Goal: Register for event/course

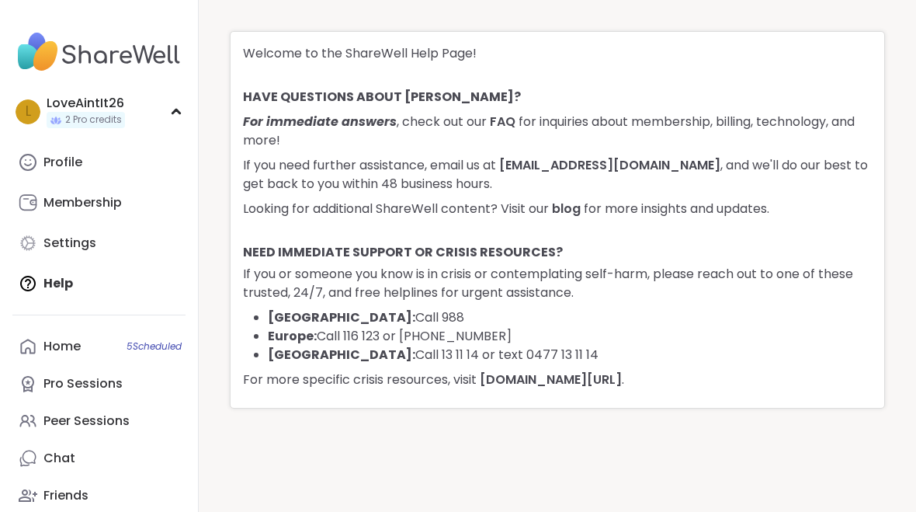
click at [78, 99] on div "LoveAintIt26" at bounding box center [86, 103] width 78 height 17
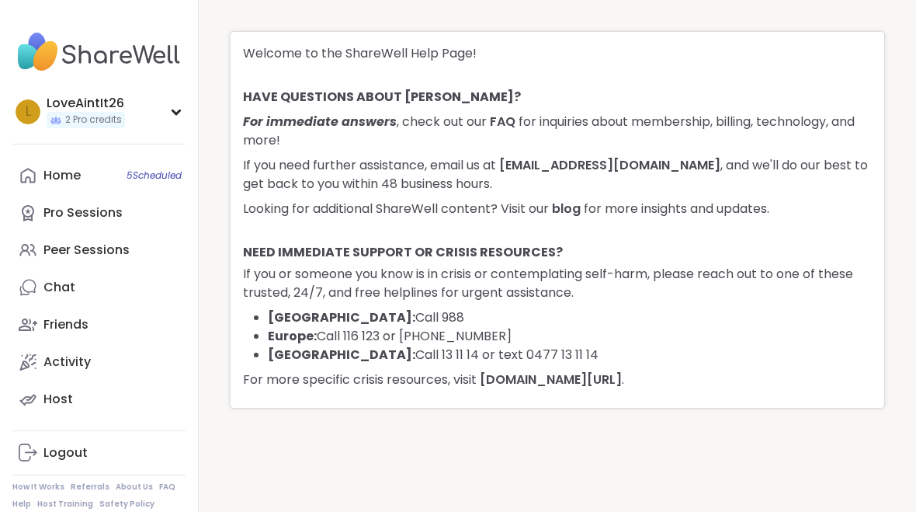
click at [97, 43] on img at bounding box center [98, 52] width 173 height 54
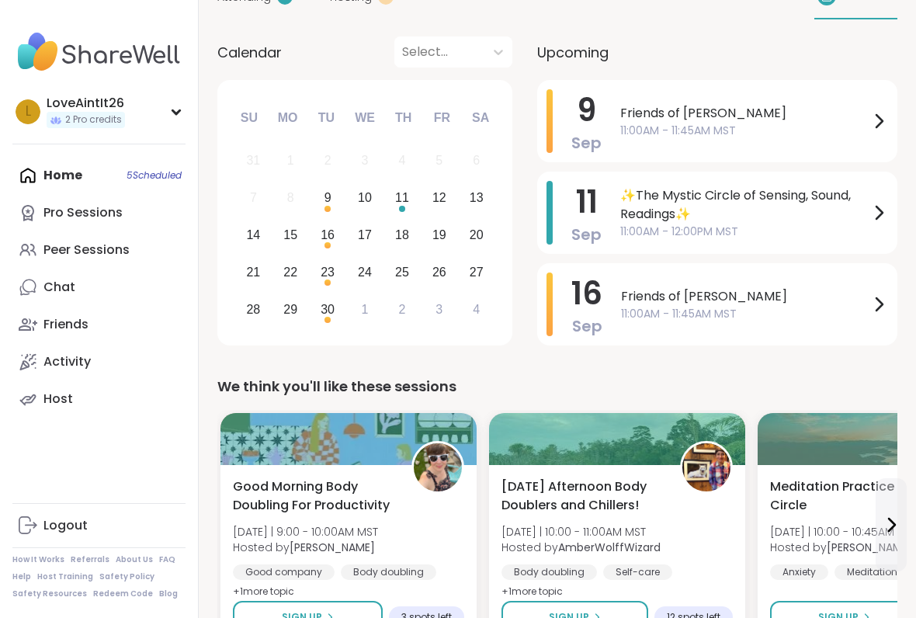
scroll to position [174, 0]
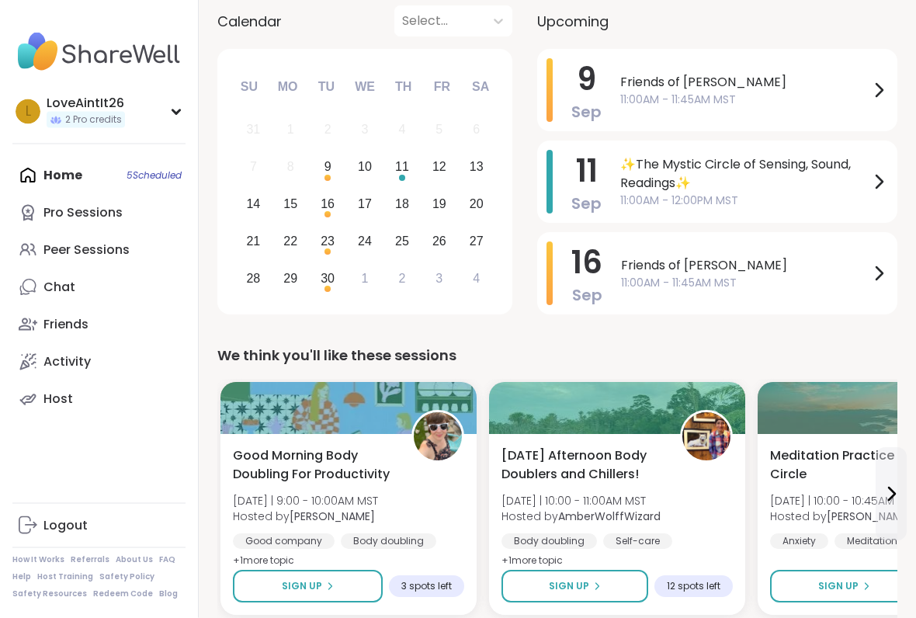
click at [785, 103] on span "11:00AM - 11:45AM MST" at bounding box center [744, 100] width 249 height 16
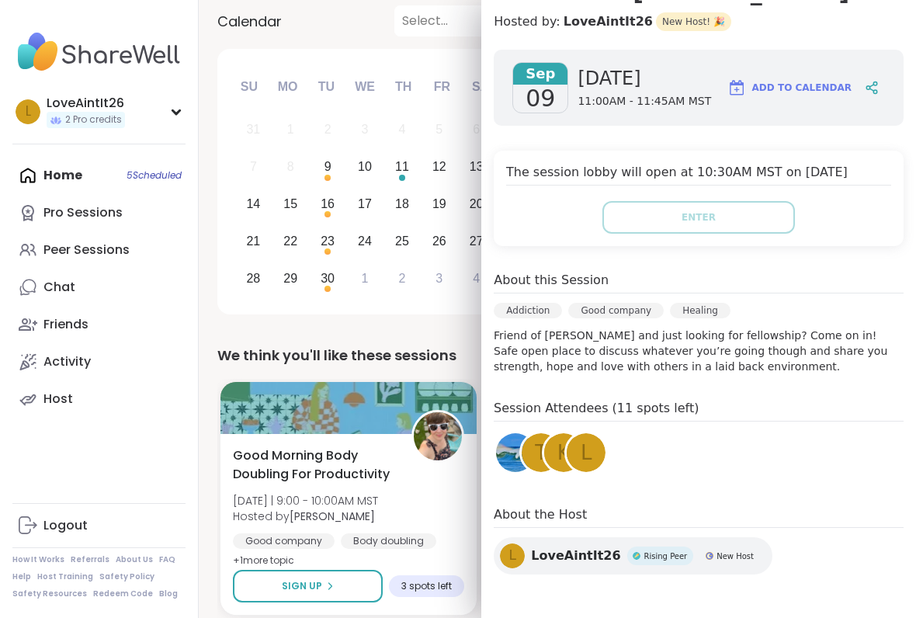
scroll to position [177, 0]
click at [505, 460] on img at bounding box center [515, 452] width 39 height 39
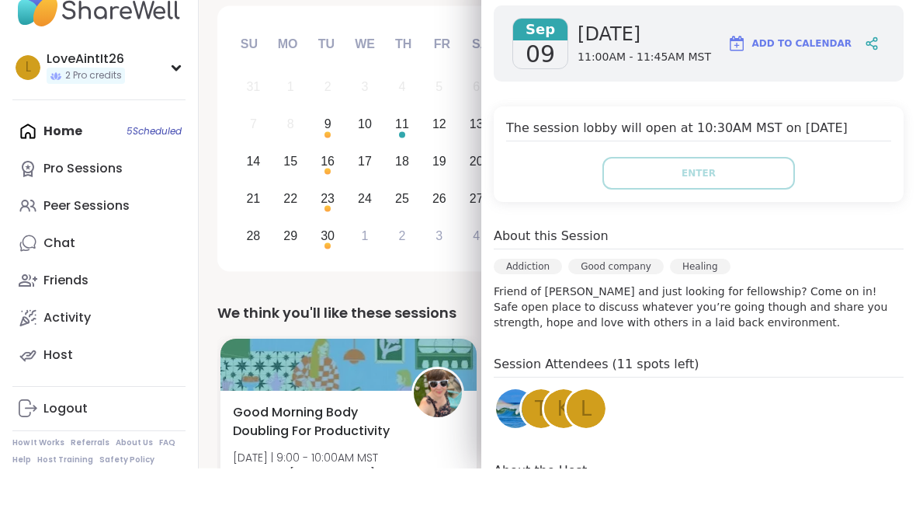
scroll to position [218, 0]
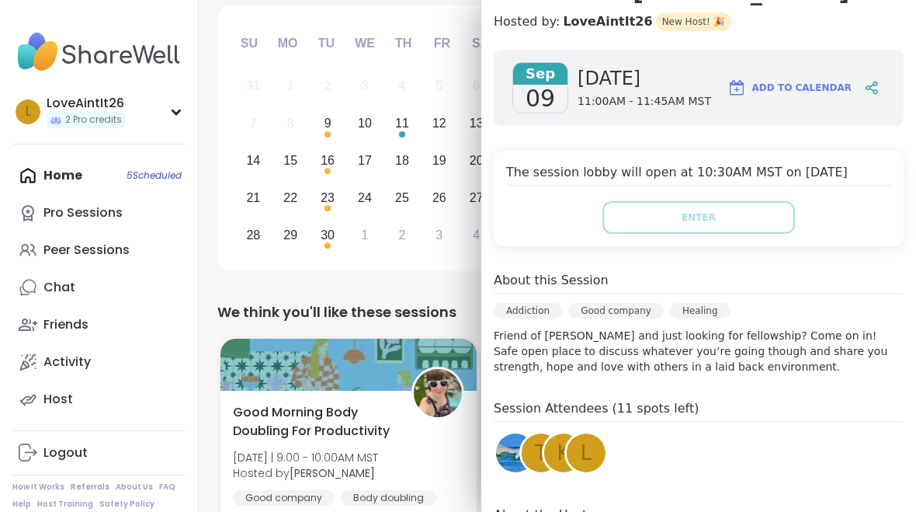
click at [545, 464] on div "K" at bounding box center [563, 452] width 43 height 43
click at [529, 461] on div "t" at bounding box center [541, 452] width 39 height 39
click at [584, 464] on span "L" at bounding box center [587, 453] width 12 height 30
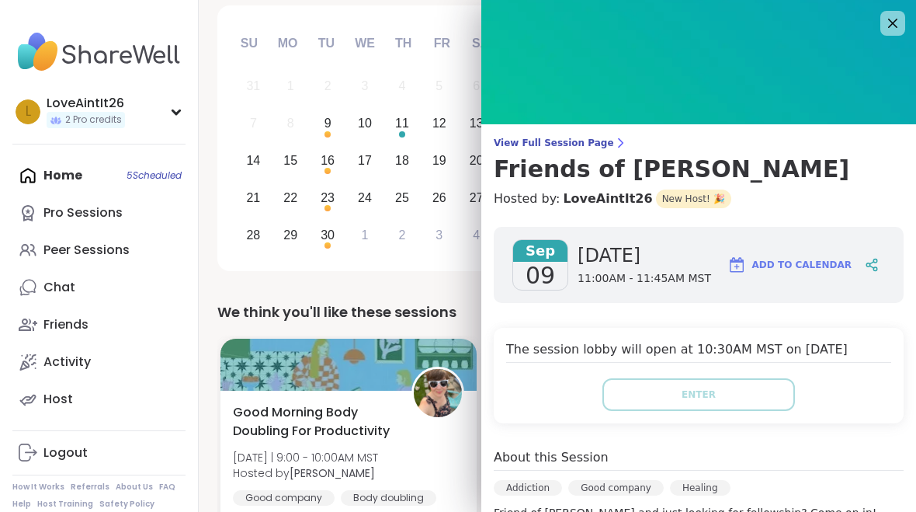
scroll to position [0, 0]
click at [892, 19] on icon at bounding box center [893, 23] width 19 height 19
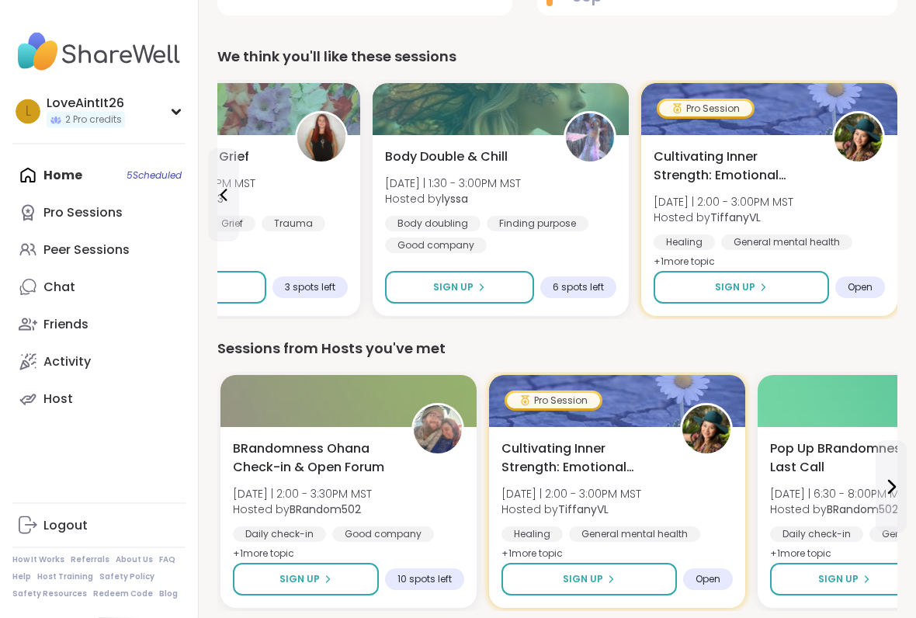
scroll to position [474, 0]
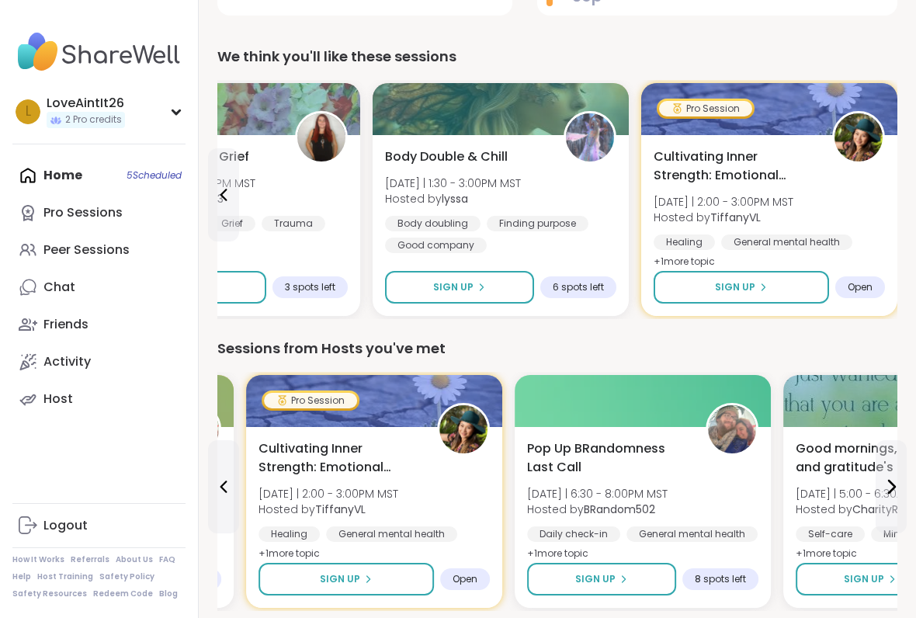
click at [395, 511] on button "Sign Up" at bounding box center [347, 579] width 176 height 33
click at [392, 511] on button "Sign Up" at bounding box center [347, 579] width 176 height 33
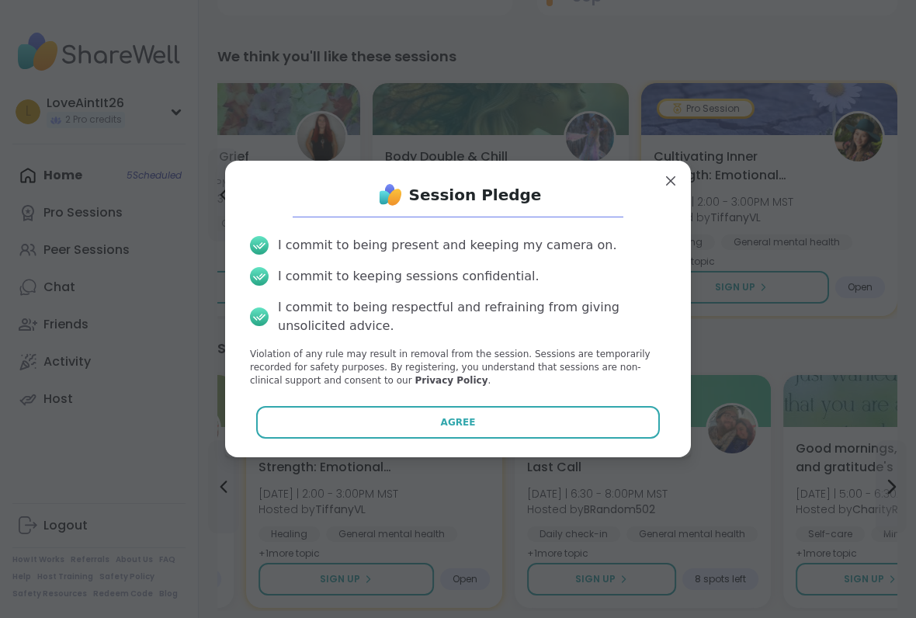
click at [455, 412] on button "Agree" at bounding box center [458, 422] width 405 height 33
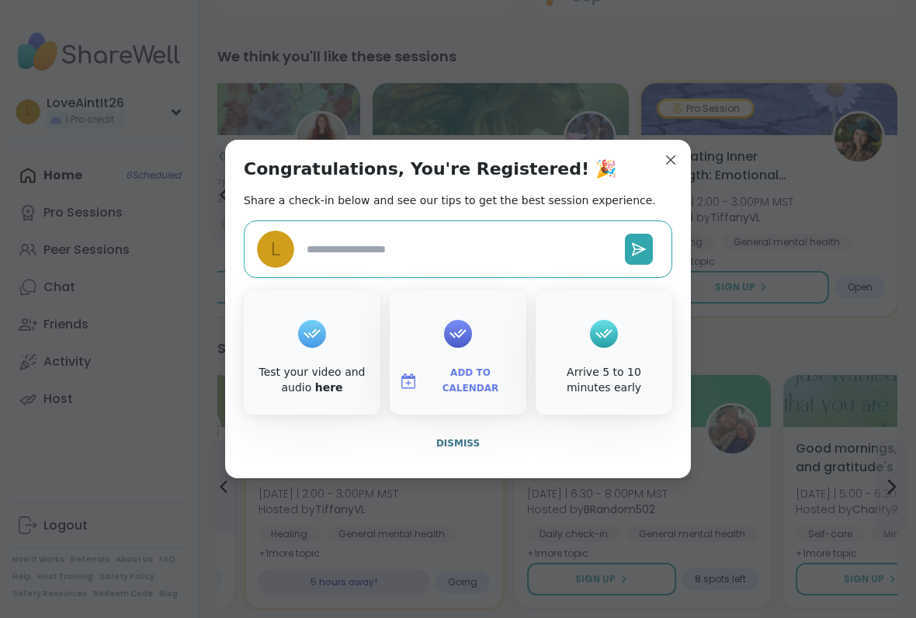
click at [445, 442] on span "Dismiss" at bounding box center [457, 443] width 43 height 11
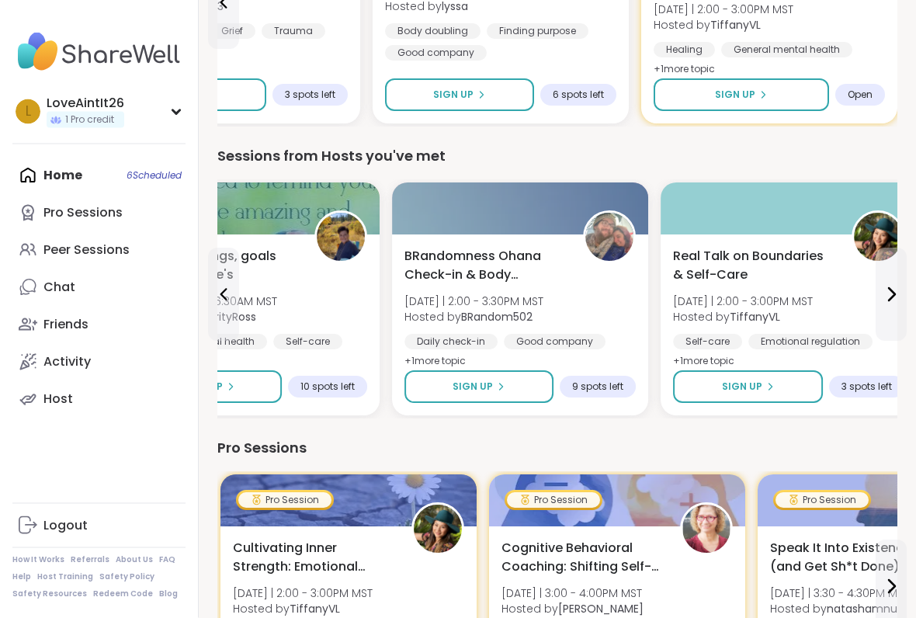
scroll to position [666, 0]
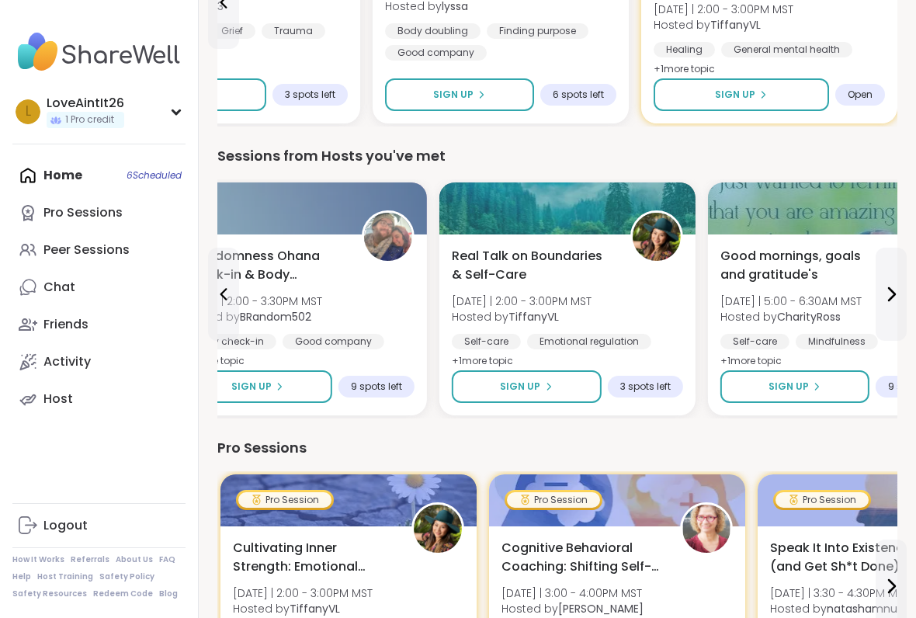
click at [481, 391] on button "Sign Up" at bounding box center [527, 386] width 150 height 33
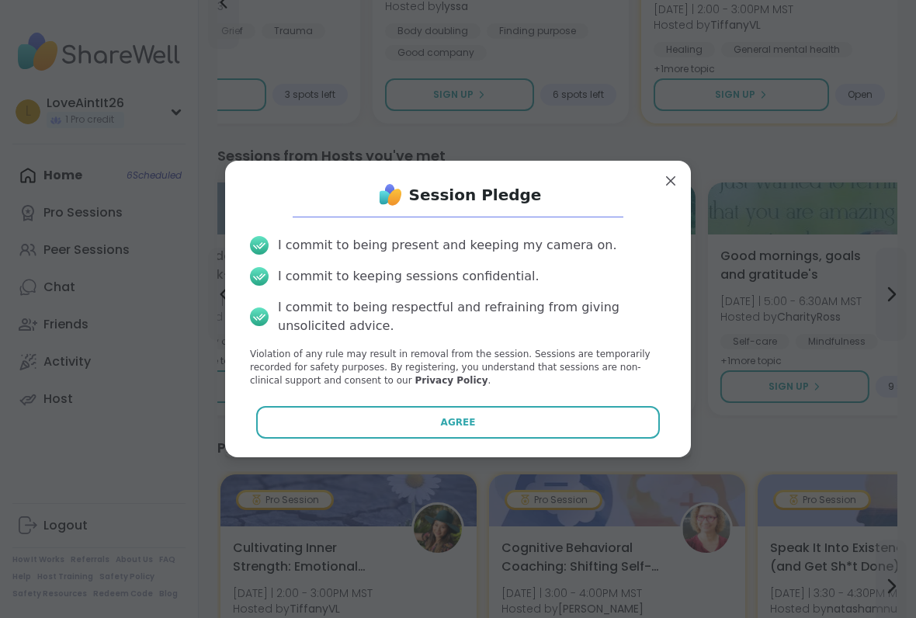
click at [383, 415] on button "Agree" at bounding box center [458, 422] width 405 height 33
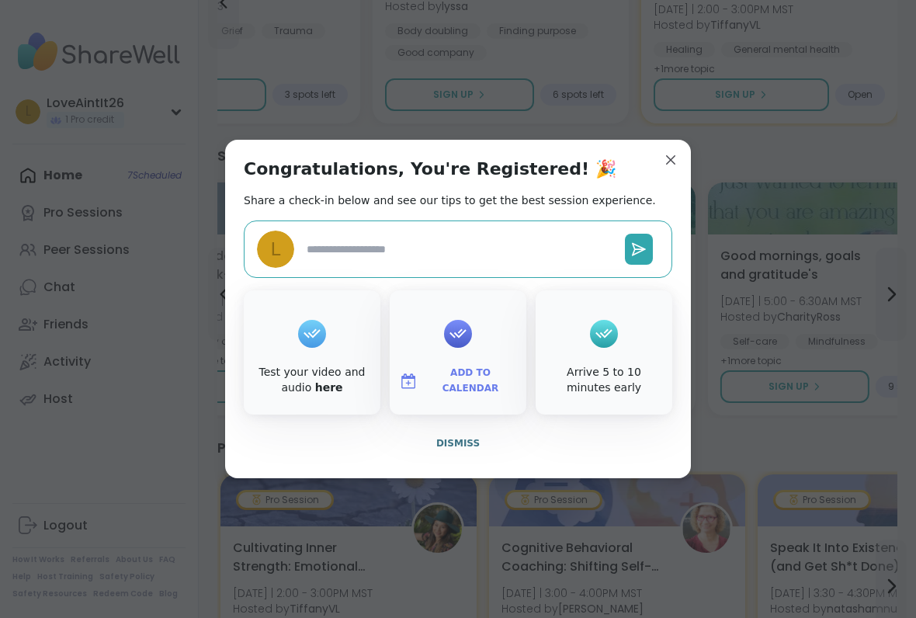
click at [453, 440] on span "Dismiss" at bounding box center [457, 443] width 43 height 11
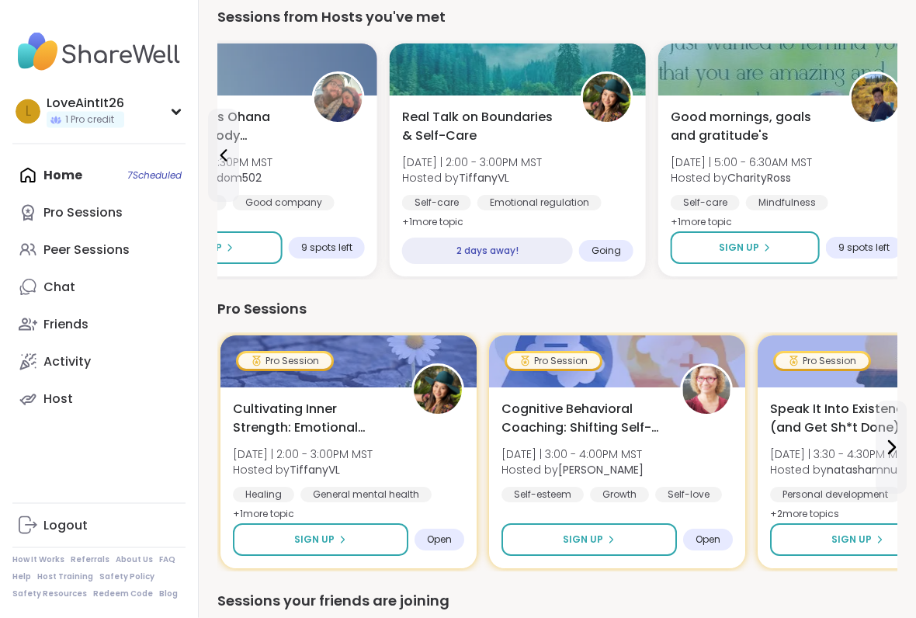
scroll to position [808, 0]
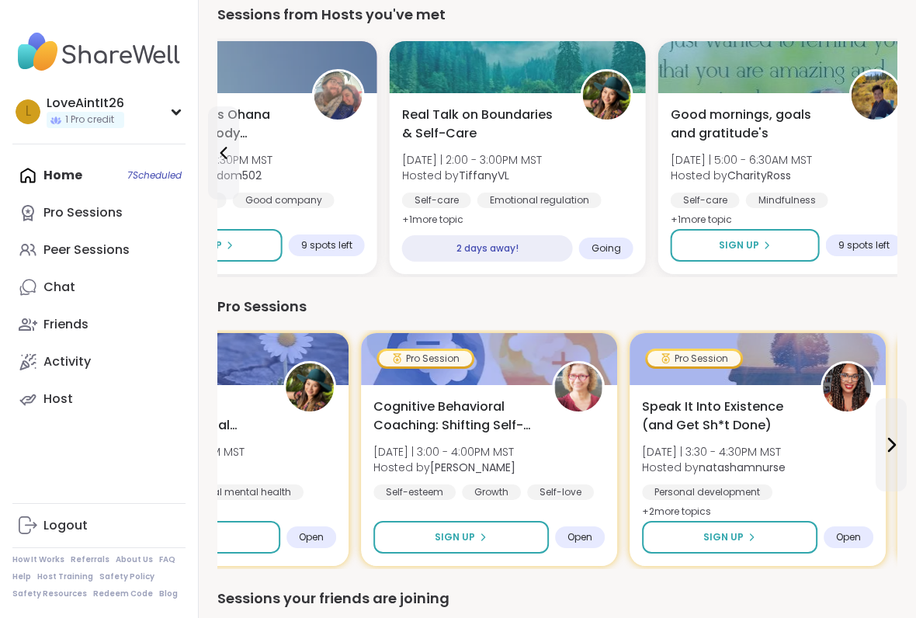
click at [457, 413] on span "Cognitive Behavioral Coaching: Shifting Self-Talk" at bounding box center [455, 416] width 162 height 37
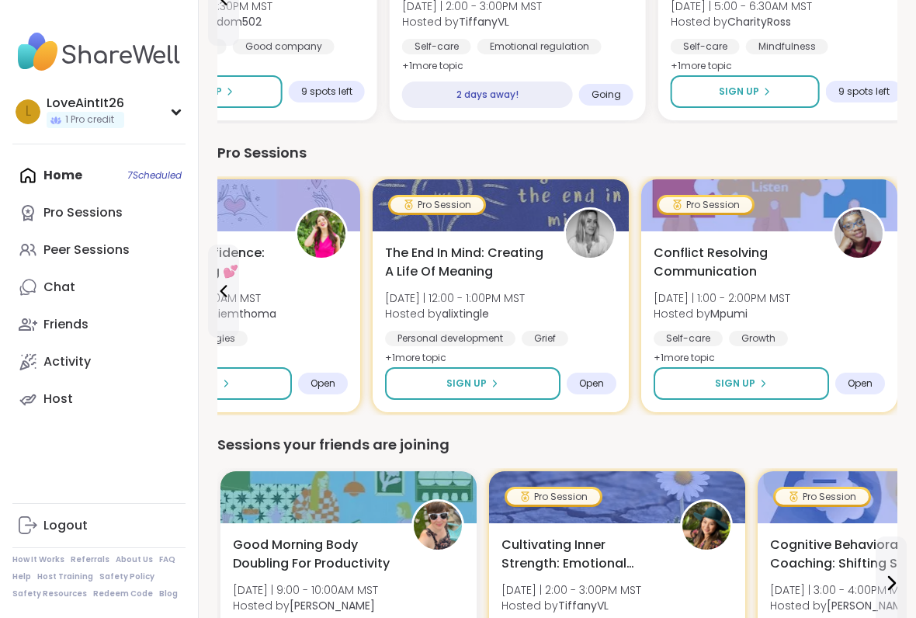
scroll to position [962, 0]
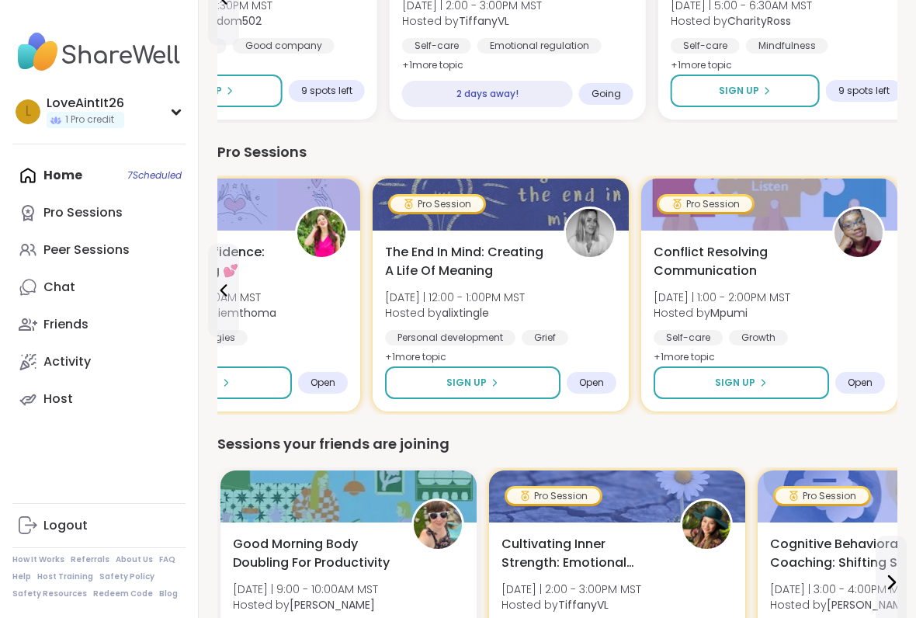
click at [771, 370] on button "Sign Up" at bounding box center [742, 383] width 176 height 33
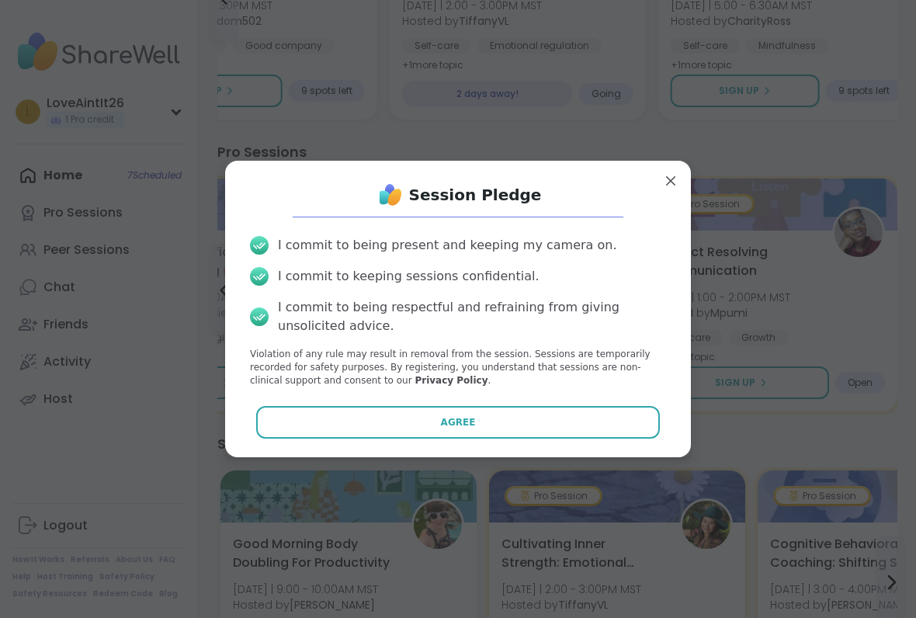
click at [586, 401] on div "Session Pledge I commit to being present and keeping my camera on. I commit to …" at bounding box center [458, 308] width 441 height 271
click at [579, 433] on button "Agree" at bounding box center [458, 422] width 405 height 33
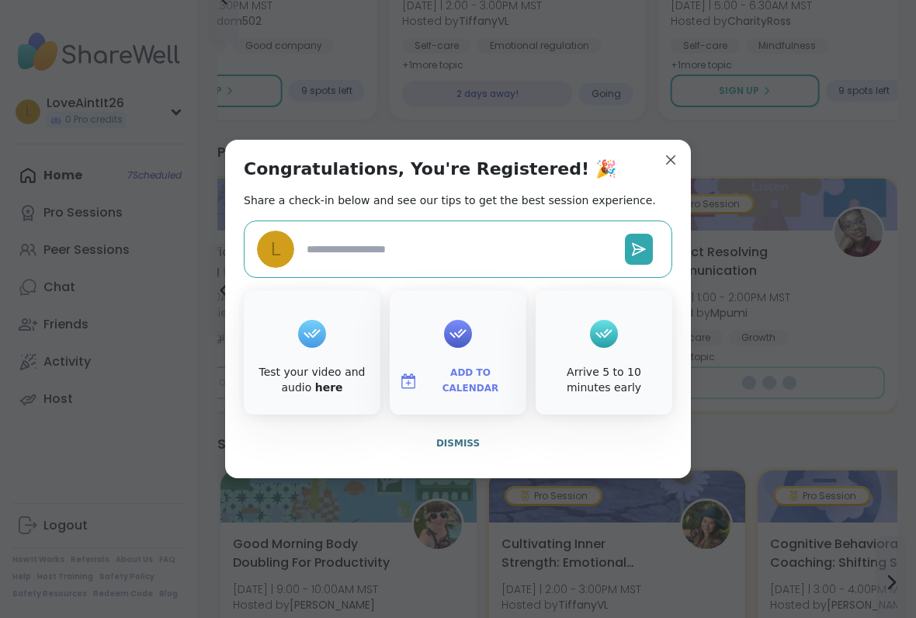
type textarea "*"
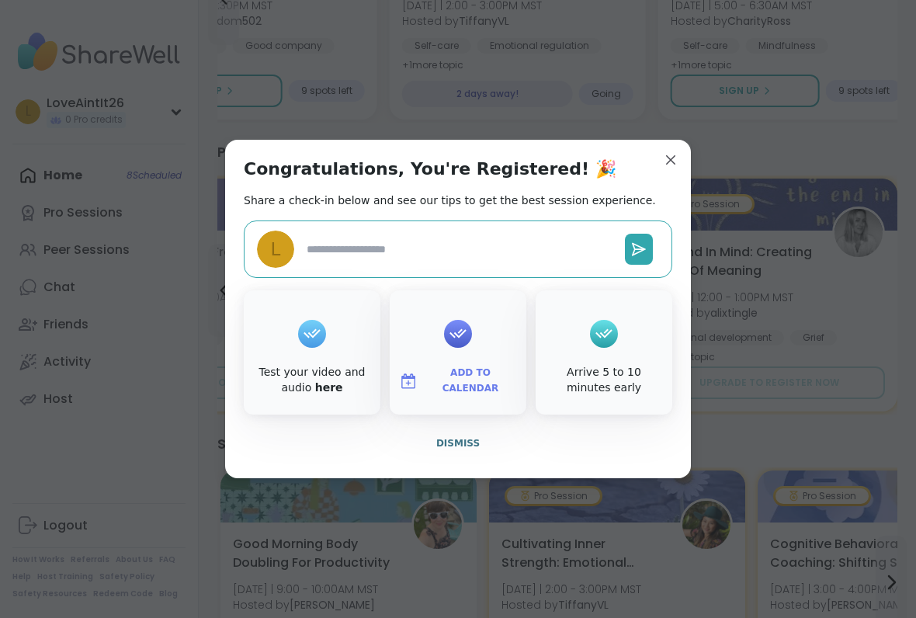
click at [466, 449] on span "Dismiss" at bounding box center [457, 443] width 43 height 14
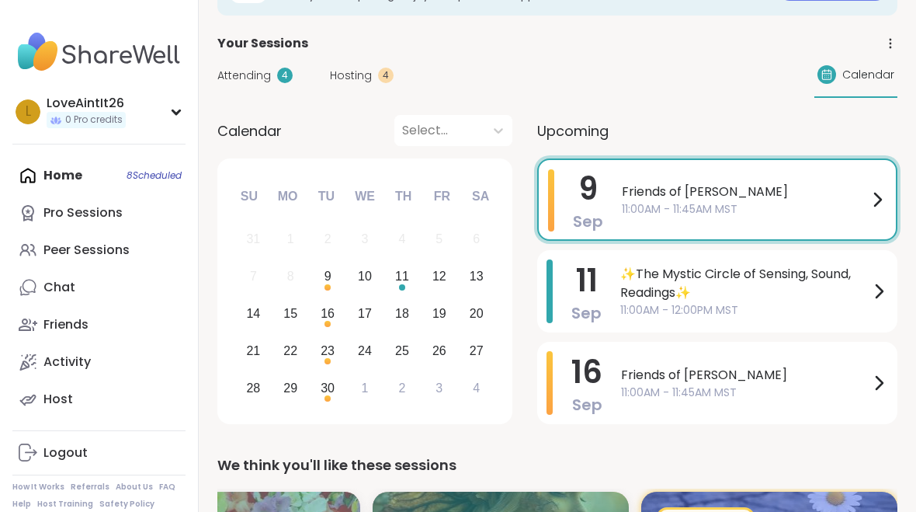
scroll to position [0, 0]
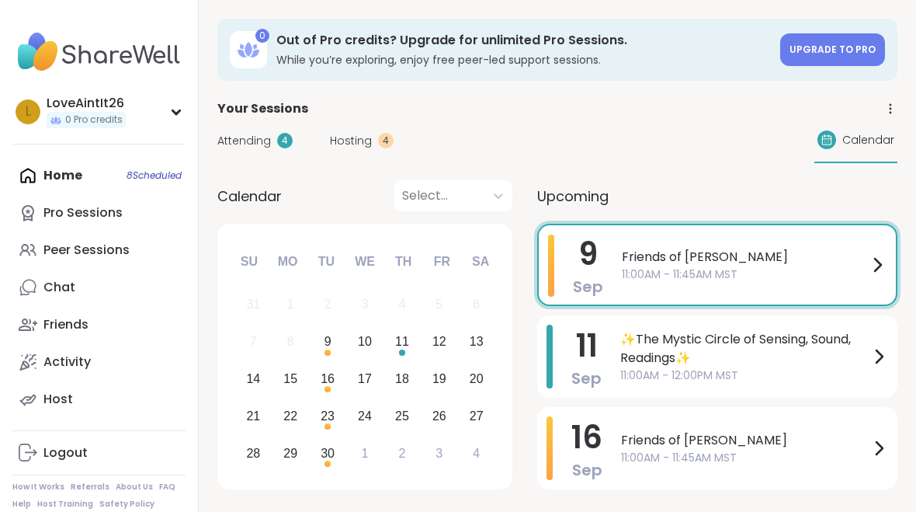
click at [66, 165] on div "Home 8 Scheduled Pro Sessions Peer Sessions Chat Friends Activity Host" at bounding box center [98, 287] width 173 height 261
click at [68, 172] on div "Home 8 Scheduled Pro Sessions Peer Sessions Chat Friends Activity Host" at bounding box center [98, 287] width 173 height 261
click at [88, 206] on div "Pro Sessions" at bounding box center [82, 212] width 79 height 17
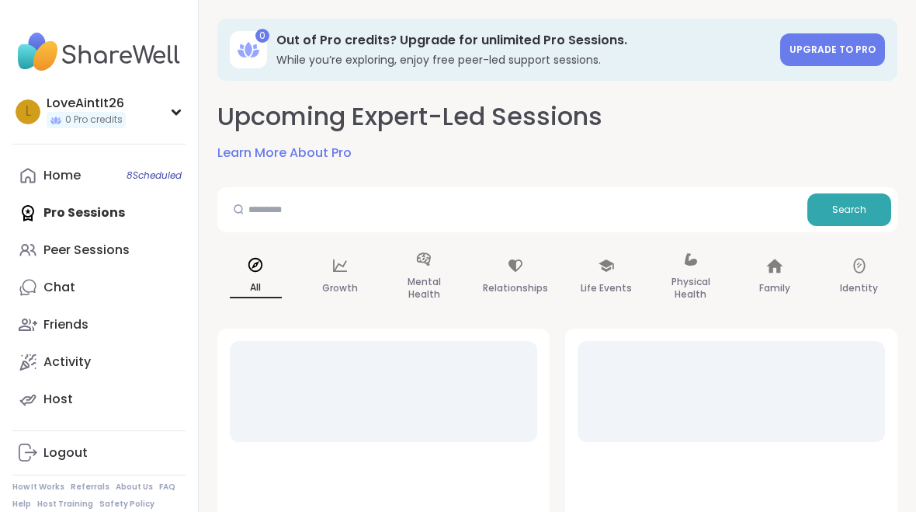
click at [50, 169] on div "Home 8 Scheduled" at bounding box center [61, 175] width 37 height 17
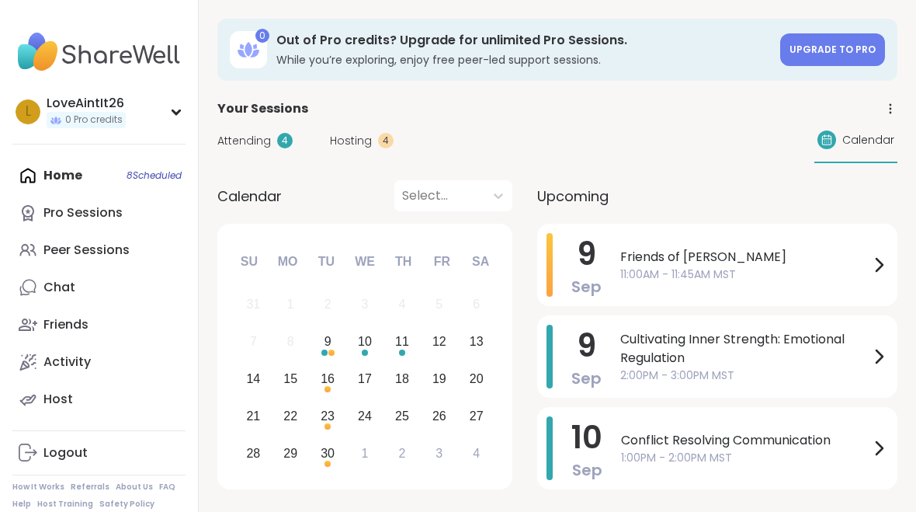
click at [336, 143] on span "Hosting" at bounding box center [351, 141] width 42 height 16
